Goal: Information Seeking & Learning: Find specific page/section

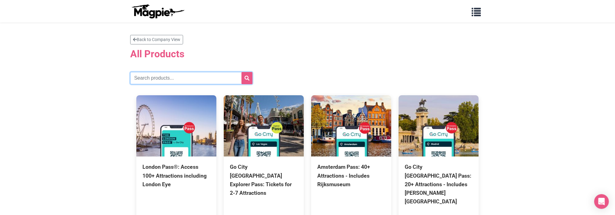
click at [177, 83] on input "text" at bounding box center [191, 78] width 122 height 12
type input "[GEOGRAPHIC_DATA]"
click at [242, 72] on button "submit" at bounding box center [247, 78] width 11 height 12
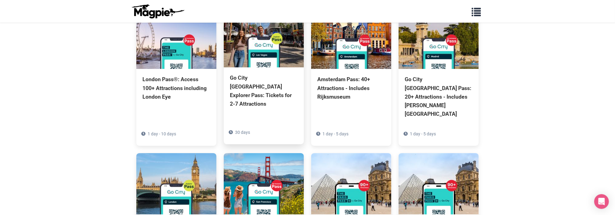
scroll to position [94, 0]
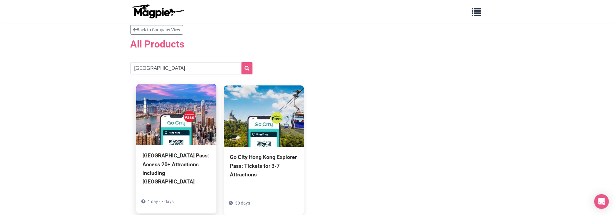
scroll to position [13, 0]
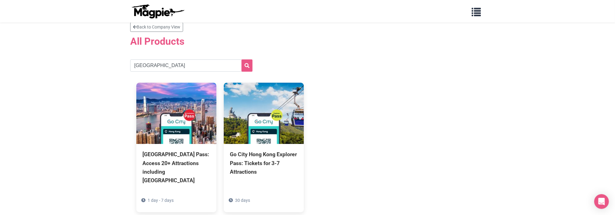
click at [441, 82] on div "Hong Kong Pass: Access 20+ Attractions including Ocean Park 1 day - 7 days Go C…" at bounding box center [307, 147] width 355 height 142
click at [393, 100] on div "Hong Kong Pass: Access 20+ Attractions including Ocean Park 1 day - 7 days Go C…" at bounding box center [307, 147] width 355 height 142
click at [153, 56] on section "Back to Company View All Products hong kong Hong Kong Pass: Access 20+ Attracti…" at bounding box center [307, 120] width 355 height 196
drag, startPoint x: 165, startPoint y: 65, endPoint x: 169, endPoint y: 63, distance: 4.4
click at [166, 65] on input "hong kong" at bounding box center [191, 65] width 122 height 12
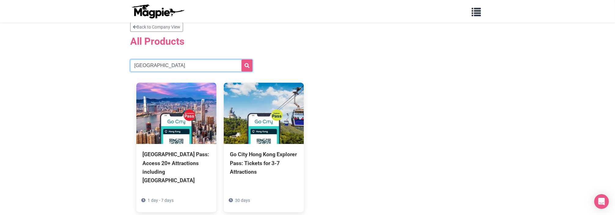
type input "[GEOGRAPHIC_DATA]"
click at [242, 59] on button "submit" at bounding box center [247, 65] width 11 height 12
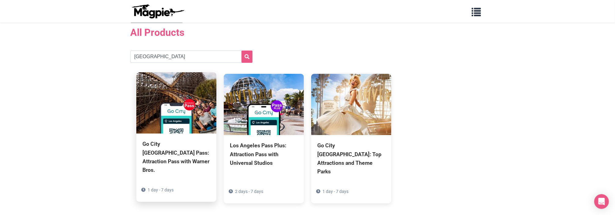
scroll to position [24, 0]
